Goal: Transaction & Acquisition: Download file/media

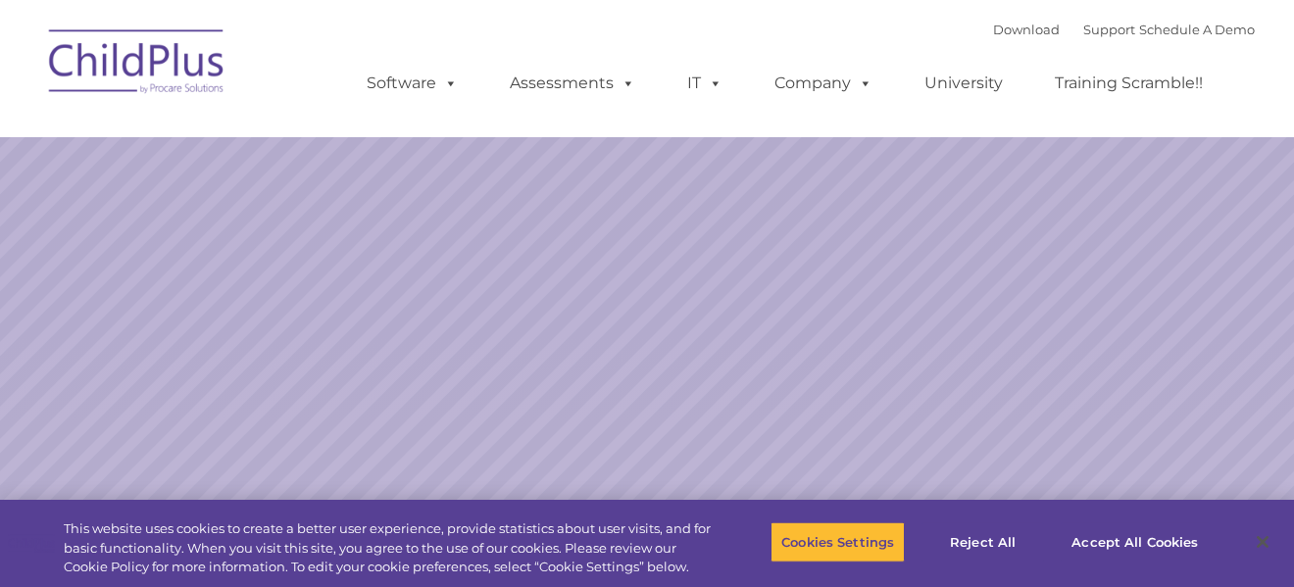
select select "MEDIUM"
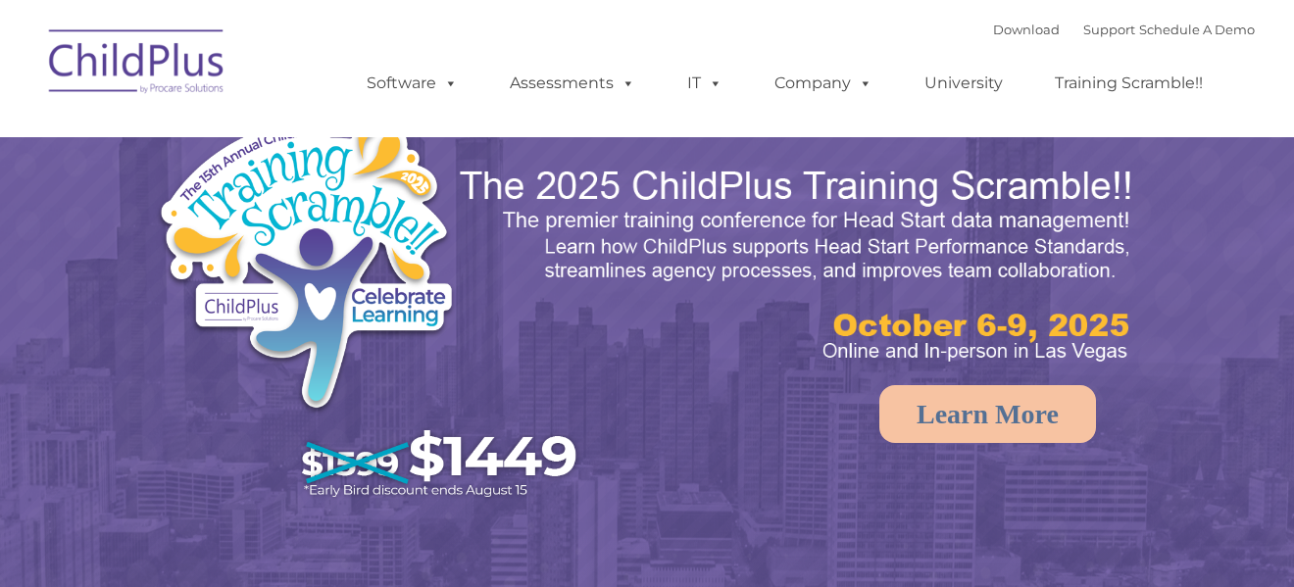
select select "MEDIUM"
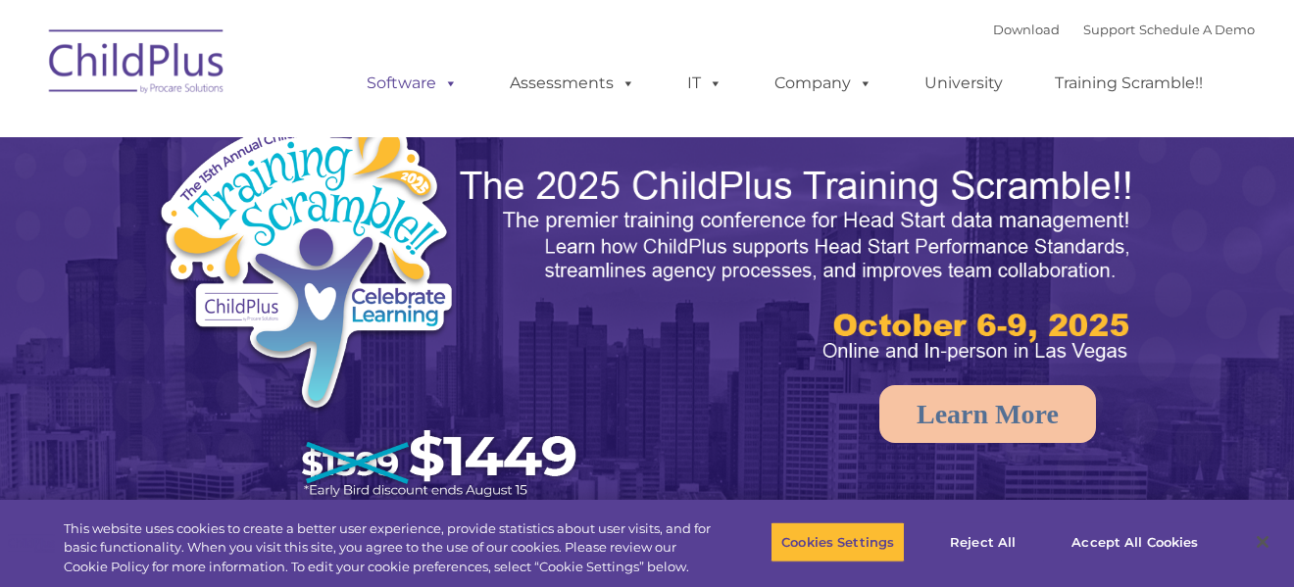
click at [438, 82] on span at bounding box center [447, 83] width 22 height 19
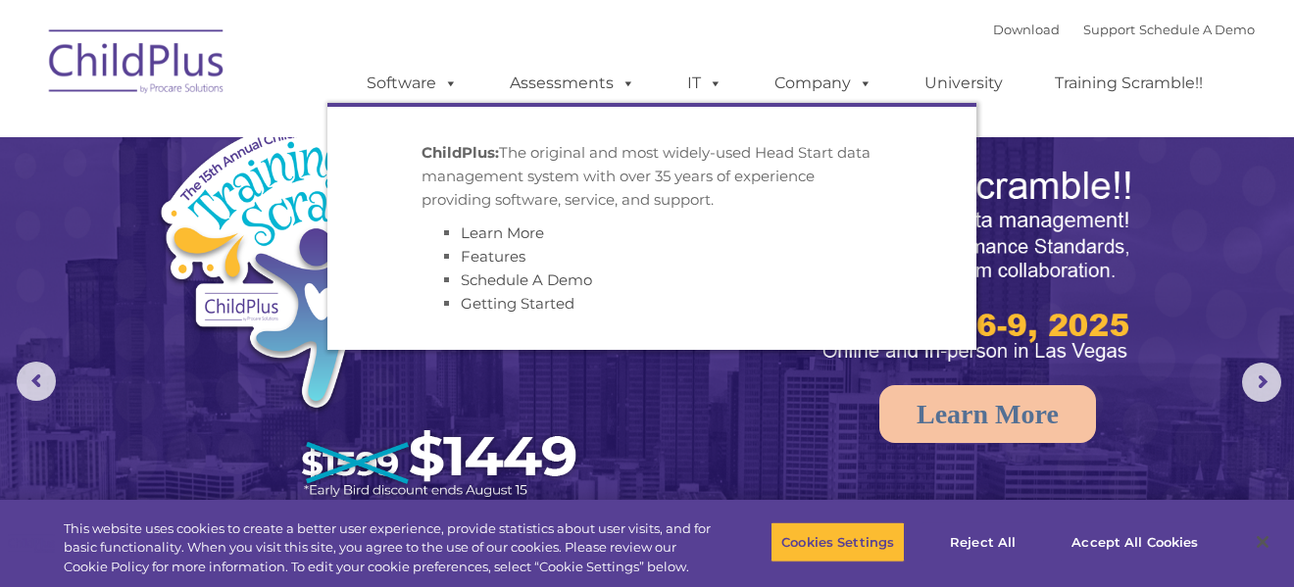
click at [234, 318] on img at bounding box center [373, 311] width 435 height 402
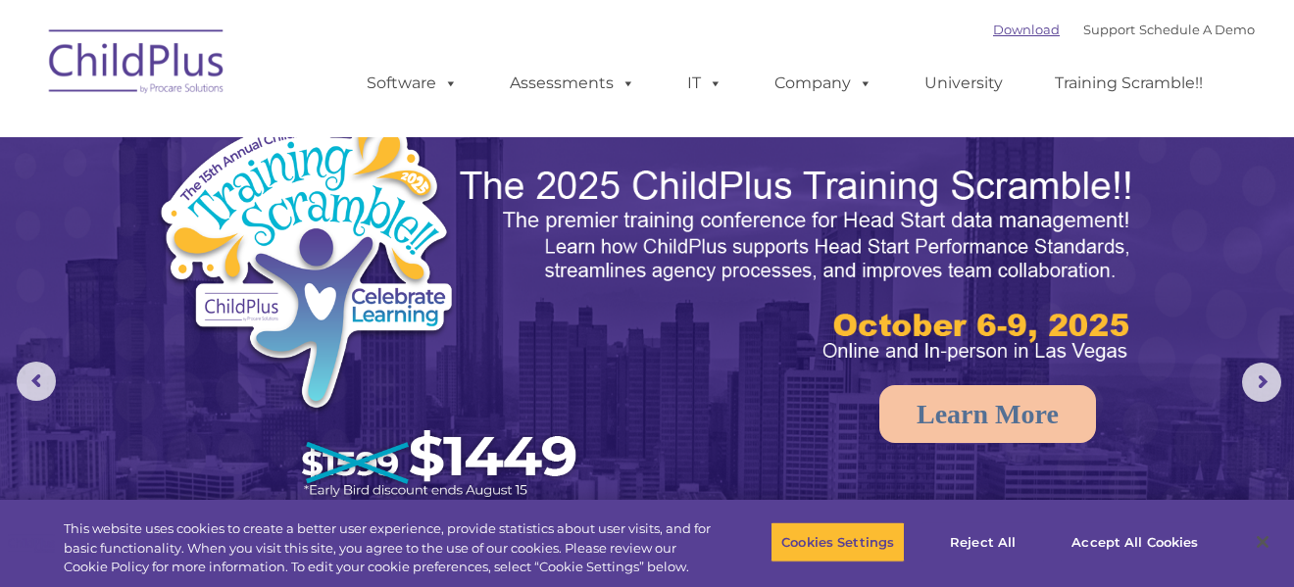
click at [1006, 36] on link "Download" at bounding box center [1026, 30] width 67 height 16
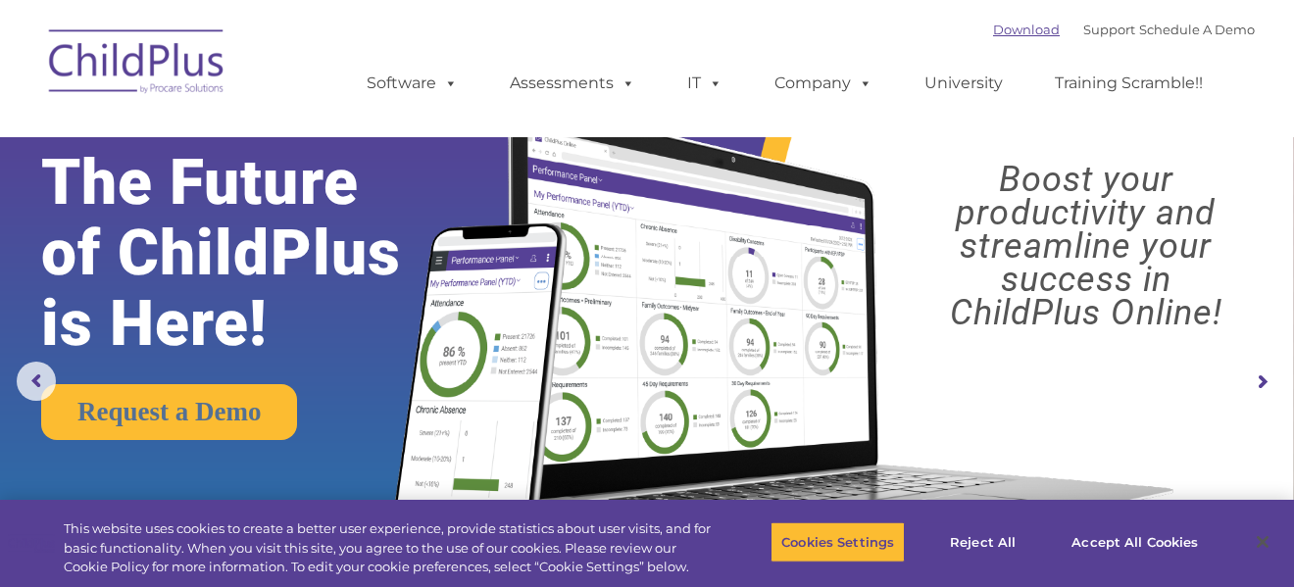
click at [993, 36] on link "Download" at bounding box center [1026, 30] width 67 height 16
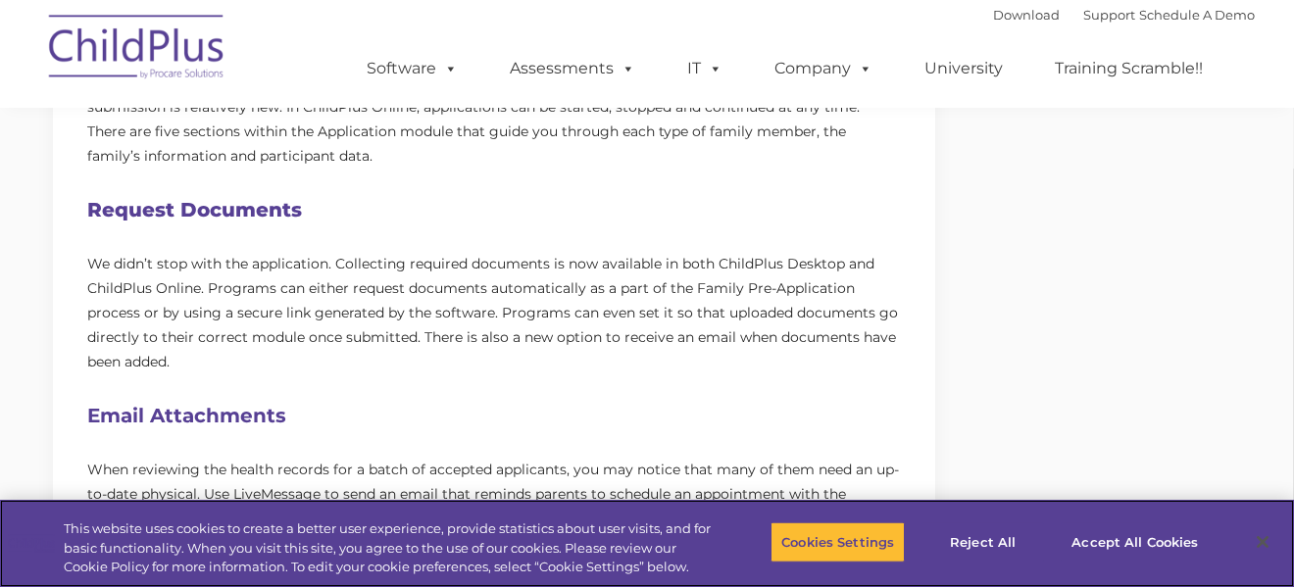
scroll to position [0, 1]
